Goal: Task Accomplishment & Management: Use online tool/utility

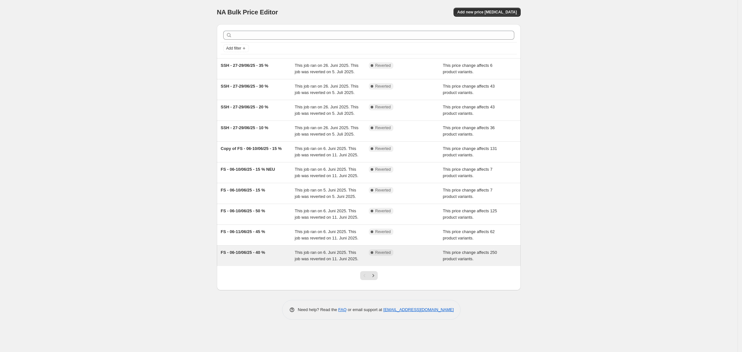
click at [260, 255] on span "FS - 06-10/06/25 - 40 %" at bounding box center [243, 252] width 44 height 5
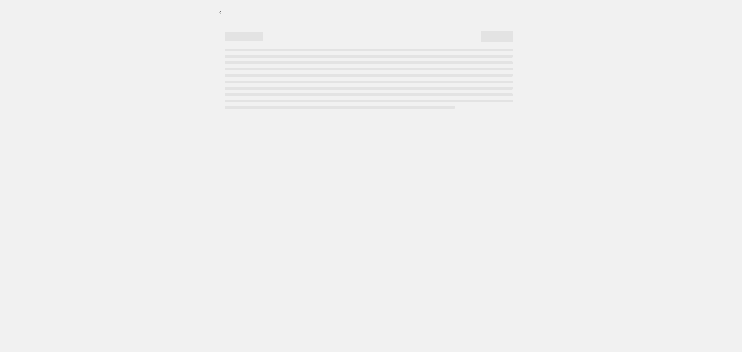
select select "pcap"
select select "no_change"
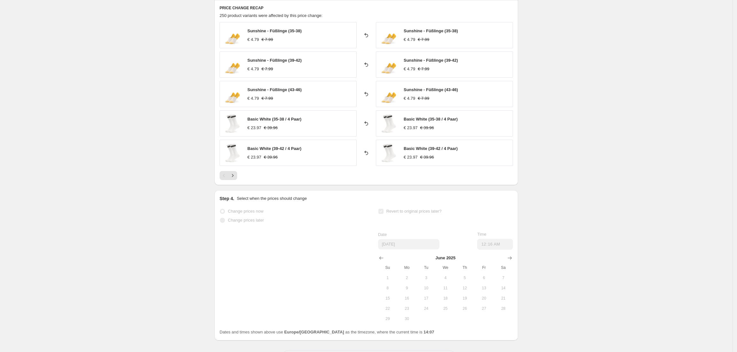
scroll to position [426, 0]
click at [234, 175] on icon "Next" at bounding box center [233, 174] width 6 height 6
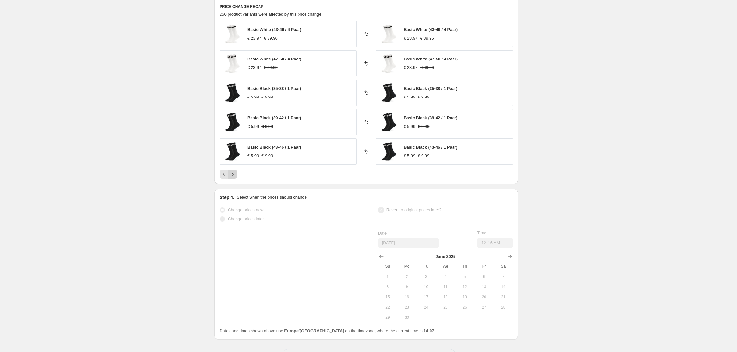
click at [235, 175] on icon "Next" at bounding box center [233, 174] width 6 height 6
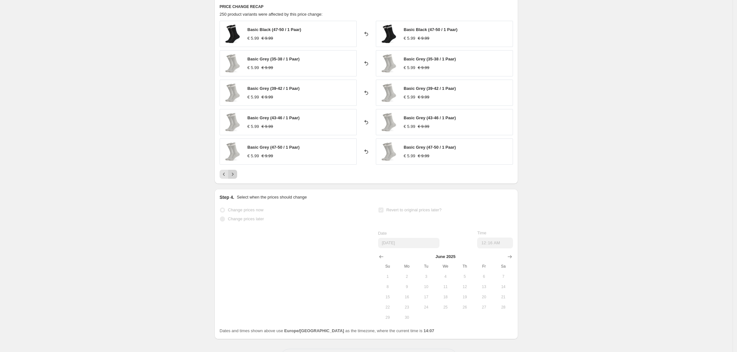
click at [235, 175] on icon "Next" at bounding box center [233, 174] width 6 height 6
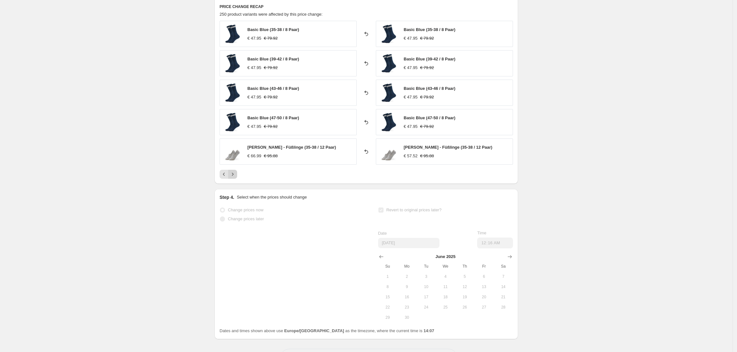
click at [235, 175] on icon "Next" at bounding box center [233, 174] width 6 height 6
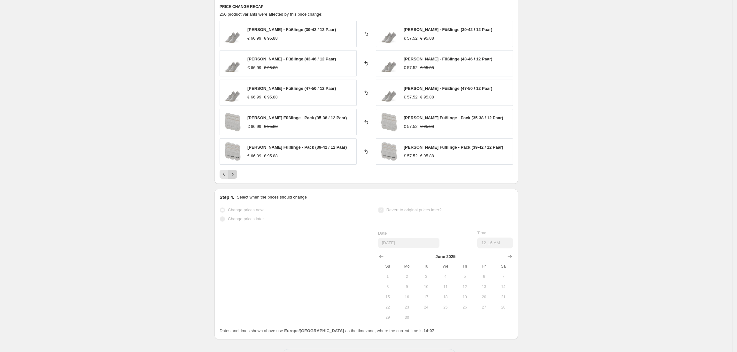
click at [235, 175] on icon "Next" at bounding box center [233, 174] width 6 height 6
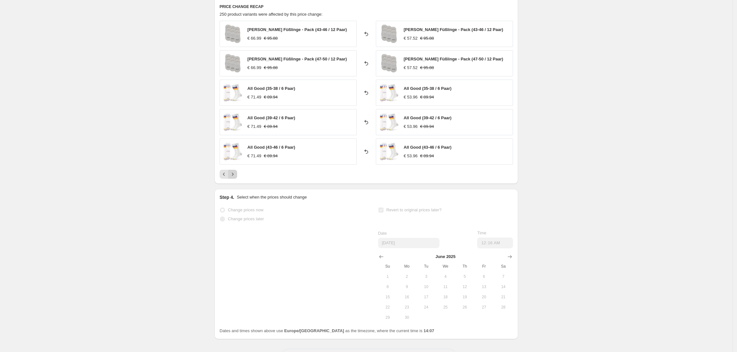
click at [235, 175] on icon "Next" at bounding box center [233, 174] width 6 height 6
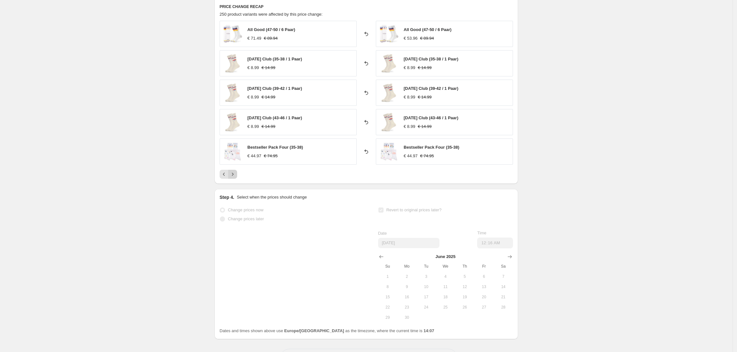
click at [235, 175] on icon "Next" at bounding box center [233, 174] width 6 height 6
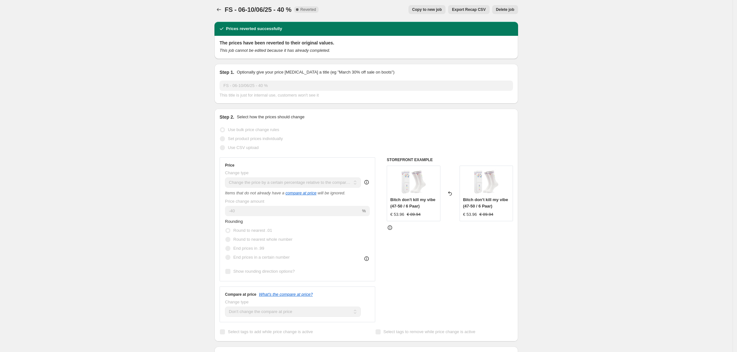
scroll to position [0, 0]
